Goal: Manage account settings

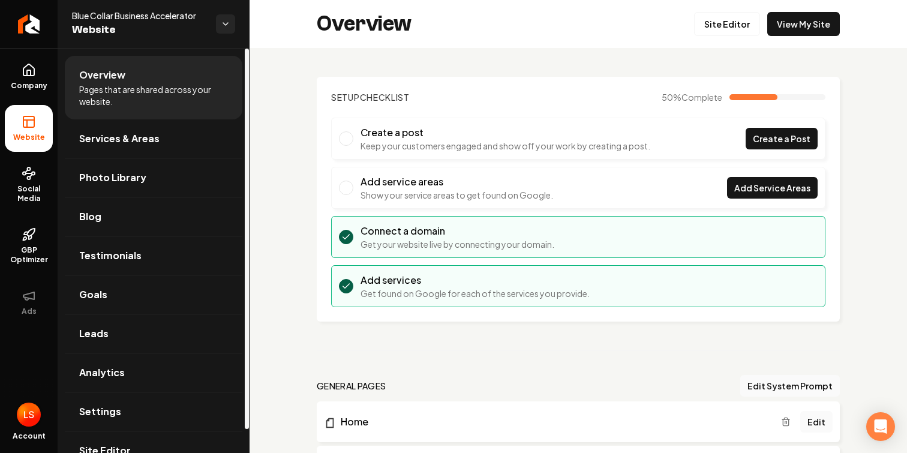
click at [31, 410] on img "Open user button" at bounding box center [29, 415] width 24 height 24
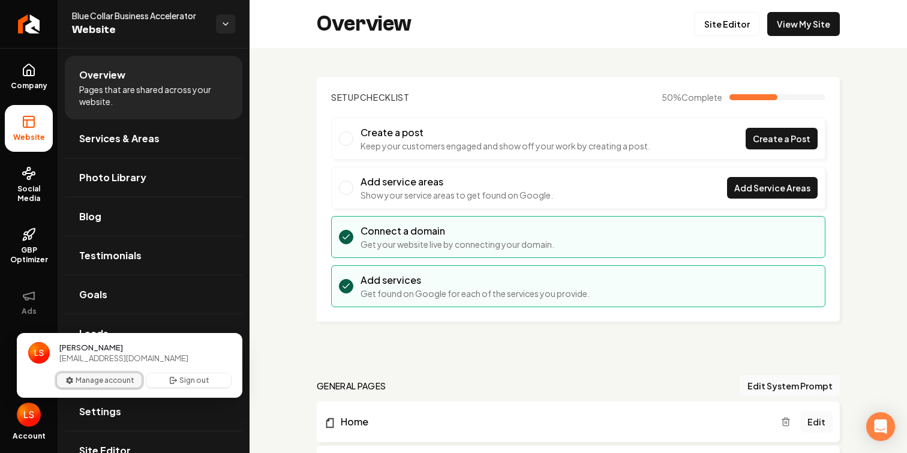
click at [101, 377] on button "Manage account" at bounding box center [99, 380] width 85 height 14
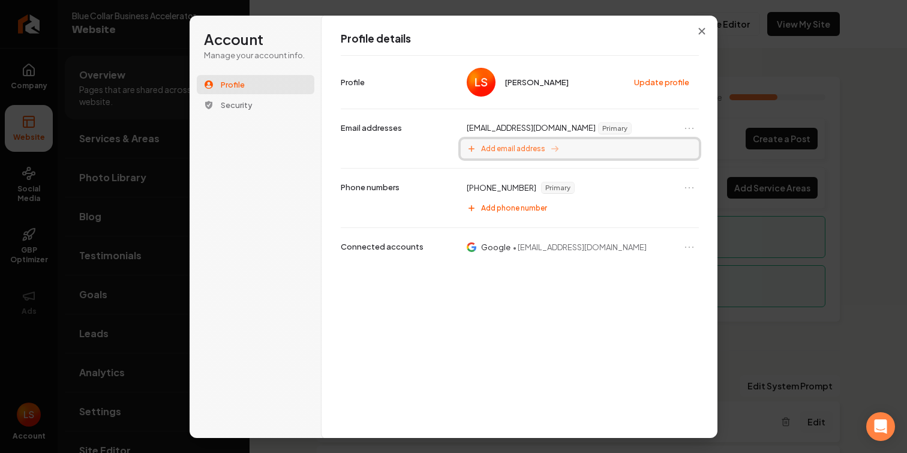
click at [536, 150] on span "Add email address" at bounding box center [513, 149] width 64 height 10
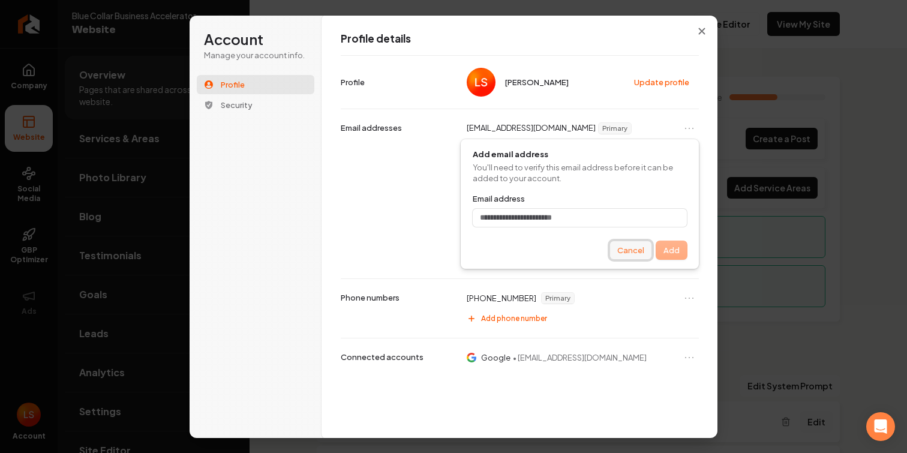
click at [639, 251] on button "Cancel" at bounding box center [630, 250] width 41 height 18
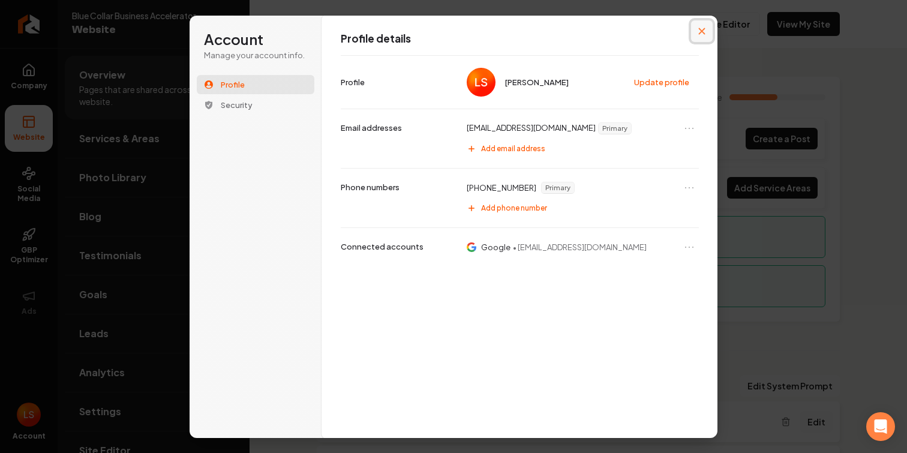
click at [697, 30] on button "Close modal" at bounding box center [702, 31] width 22 height 22
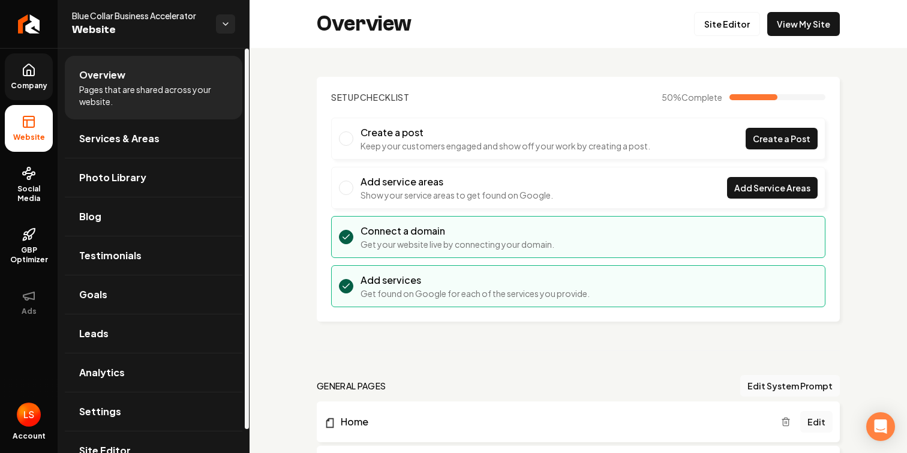
click at [35, 79] on link "Company" at bounding box center [29, 76] width 48 height 47
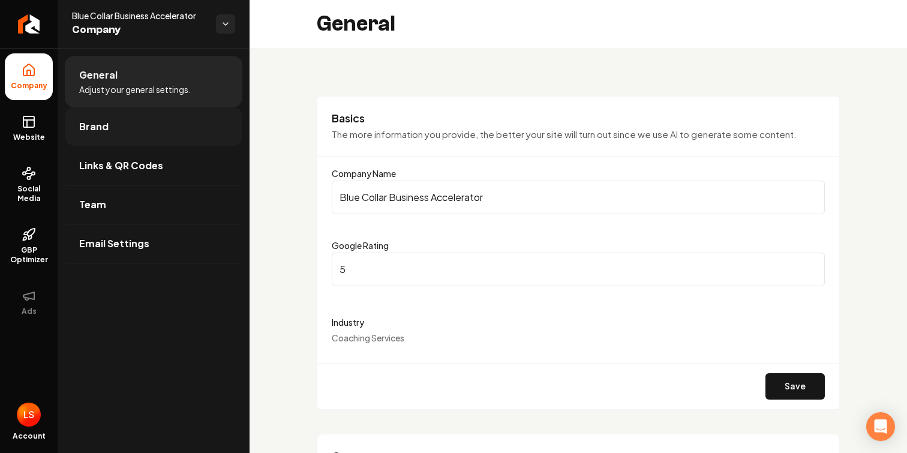
click at [148, 132] on link "Brand" at bounding box center [154, 126] width 178 height 38
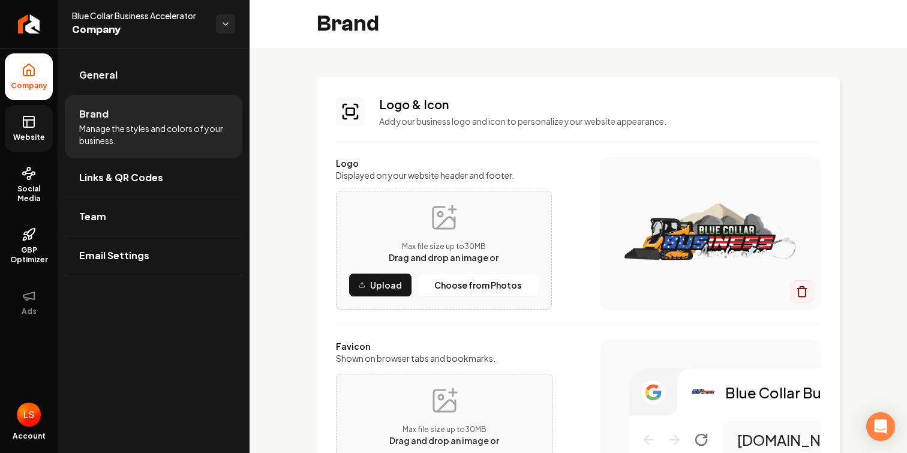
click at [35, 135] on span "Website" at bounding box center [28, 138] width 41 height 10
